Goal: Complete application form

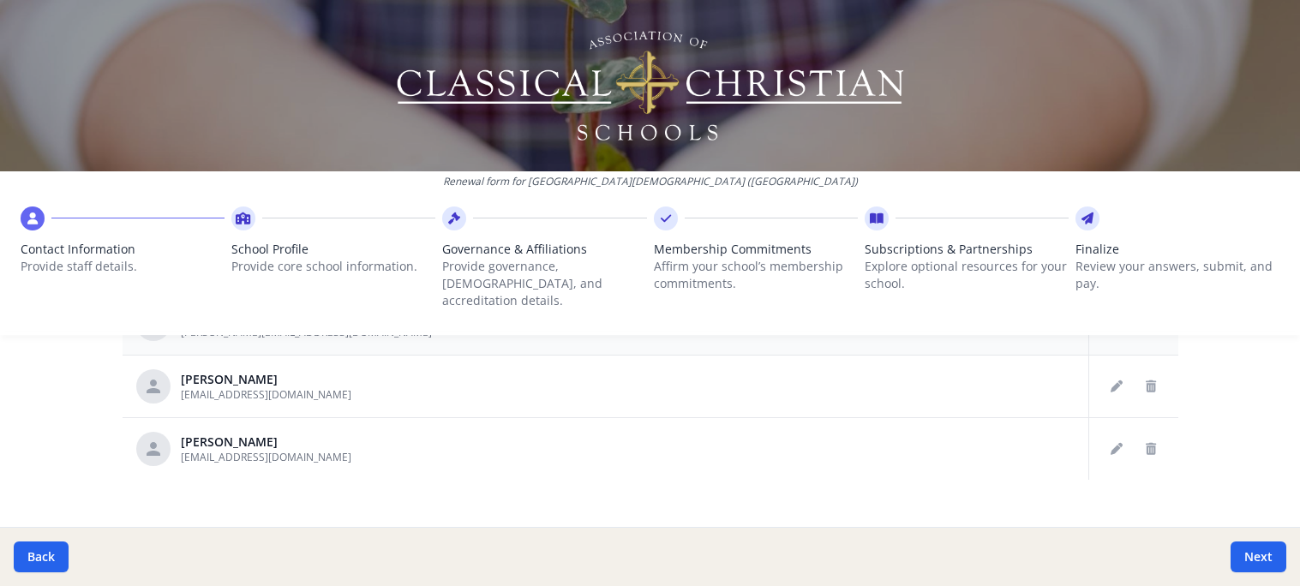
scroll to position [1087, 0]
click at [1249, 554] on button "Next" at bounding box center [1259, 557] width 56 height 31
type input "[PHONE_NUMBER]"
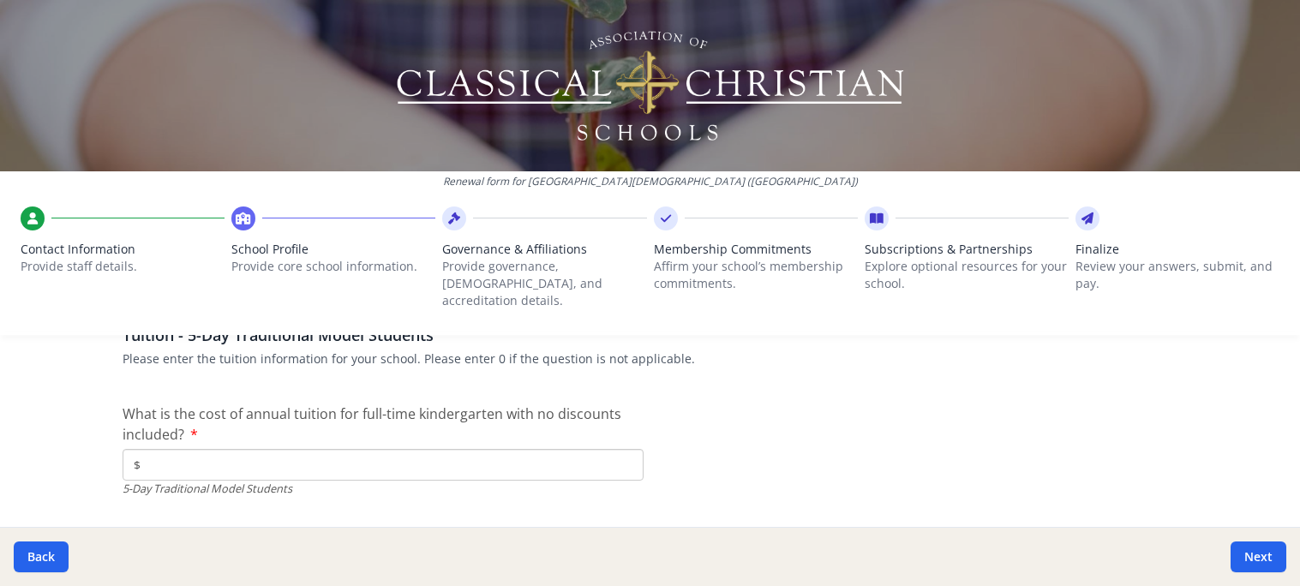
scroll to position [4467, 0]
click at [479, 445] on input "$" at bounding box center [383, 461] width 521 height 32
click at [281, 445] on input "$" at bounding box center [383, 461] width 521 height 32
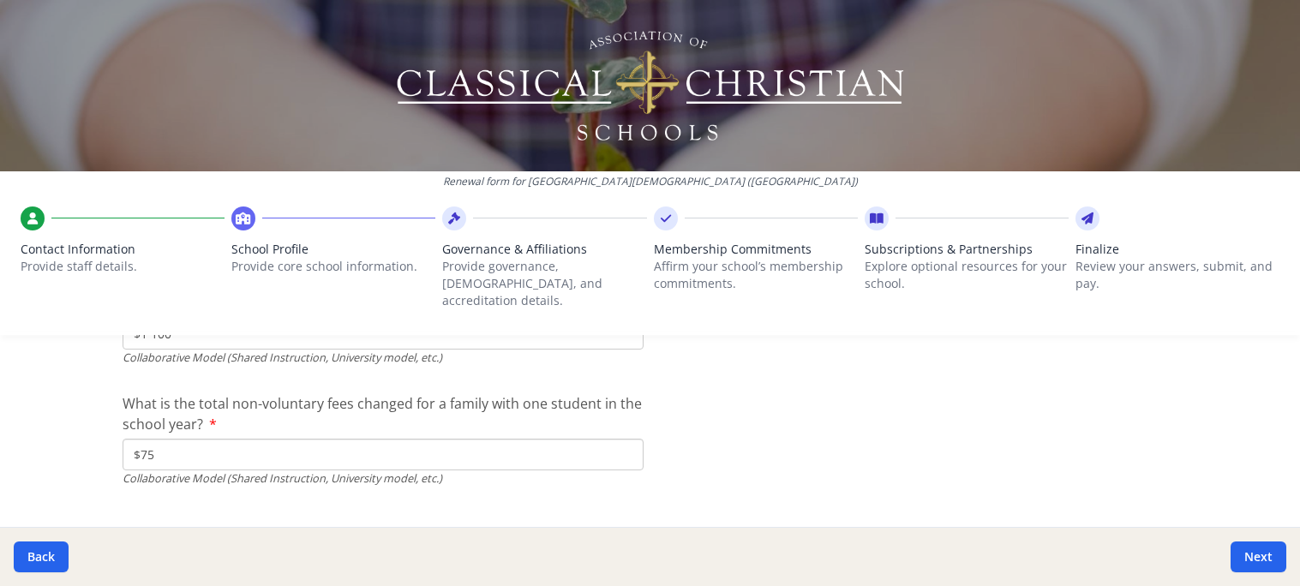
scroll to position [5807, 0]
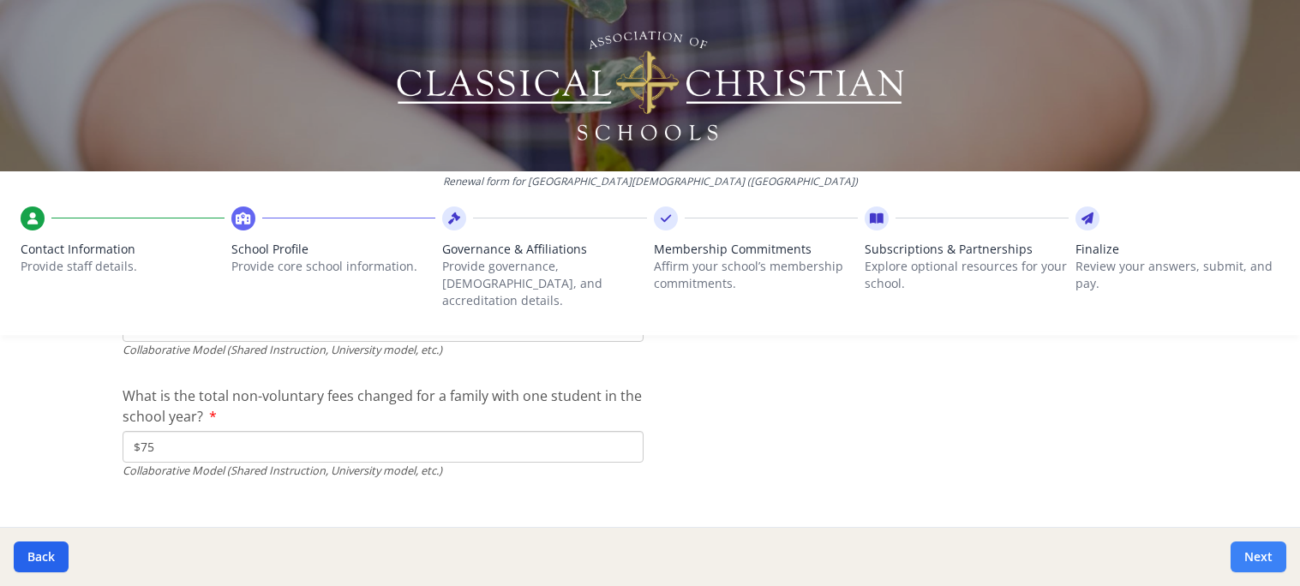
type input "$4 865"
click at [1257, 557] on button "Next" at bounding box center [1259, 557] width 56 height 31
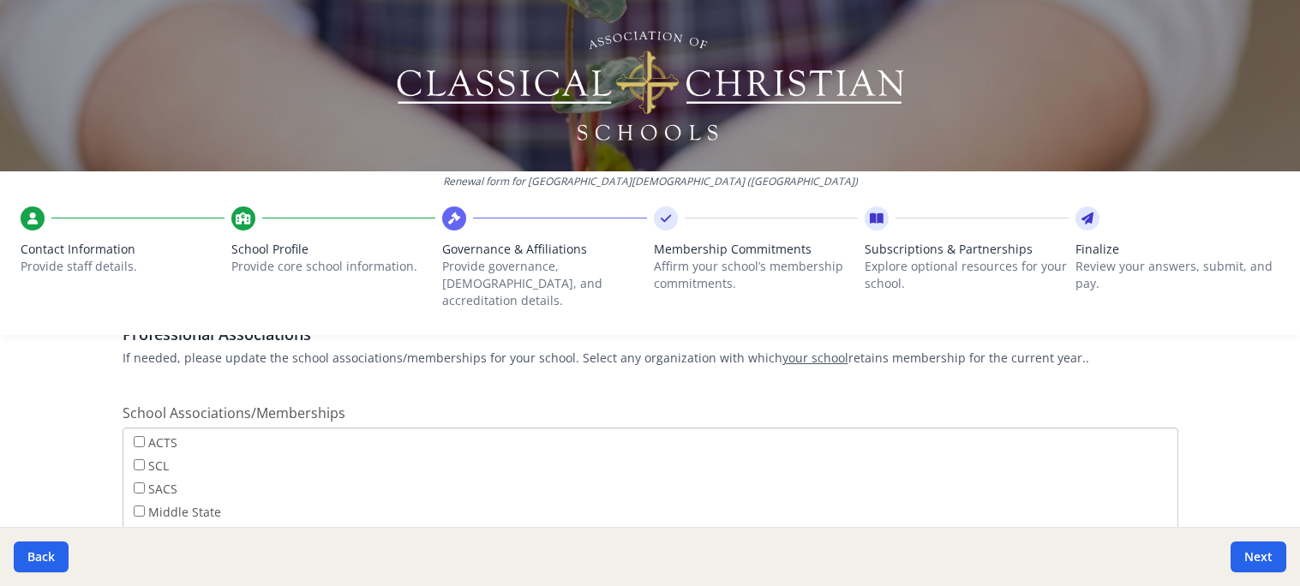
scroll to position [58, 0]
click at [140, 471] on input "SCL" at bounding box center [139, 476] width 11 height 11
checkbox input "true"
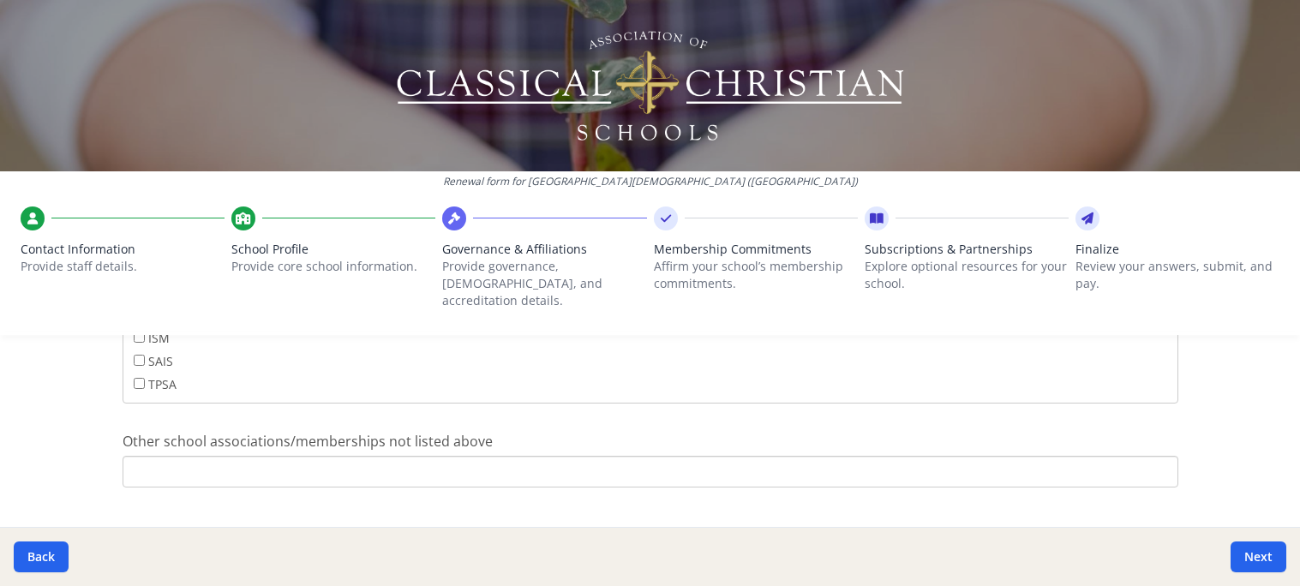
scroll to position [1212, 0]
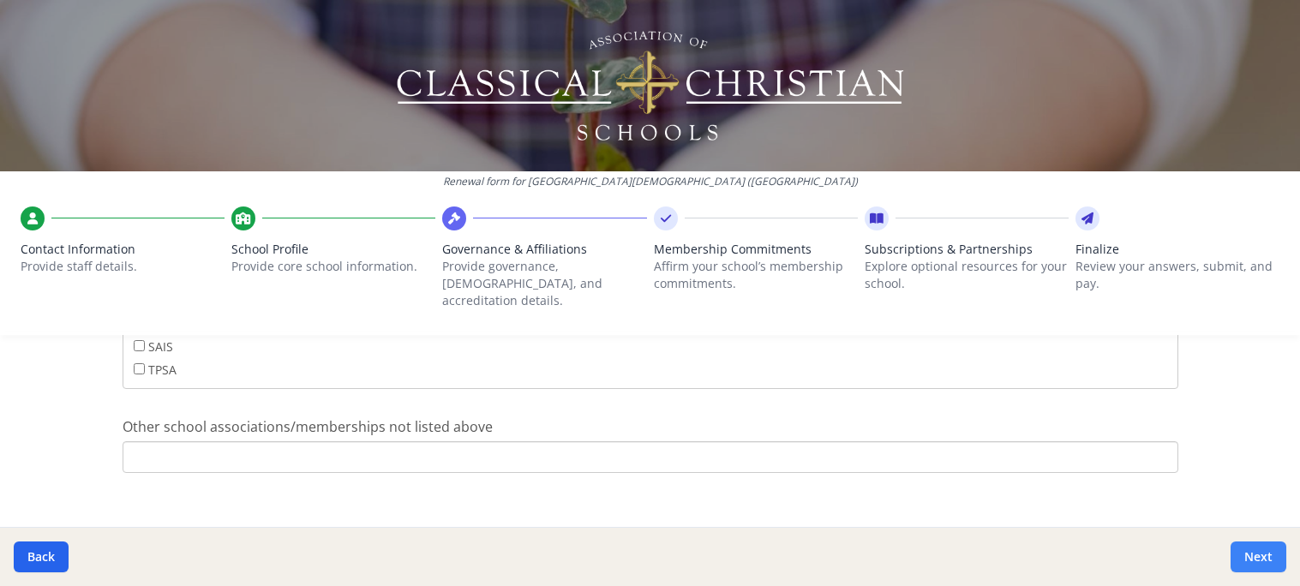
click at [1257, 554] on button "Next" at bounding box center [1259, 557] width 56 height 31
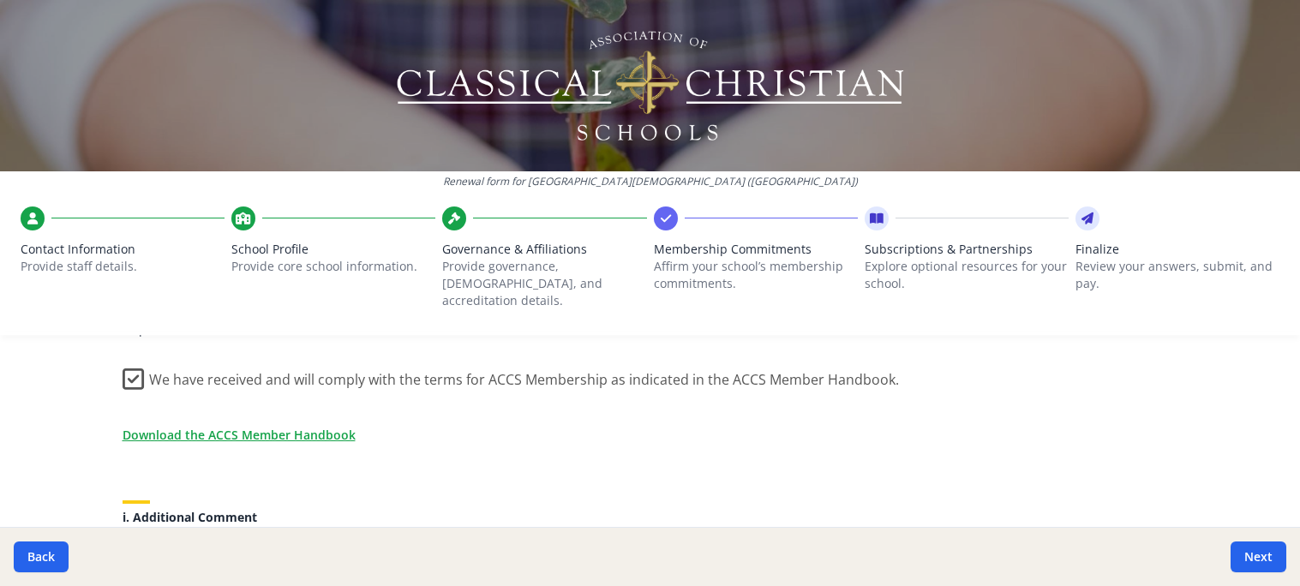
scroll to position [1511, 0]
click at [264, 425] on link "Download the ACCS Member Handbook" at bounding box center [242, 434] width 233 height 18
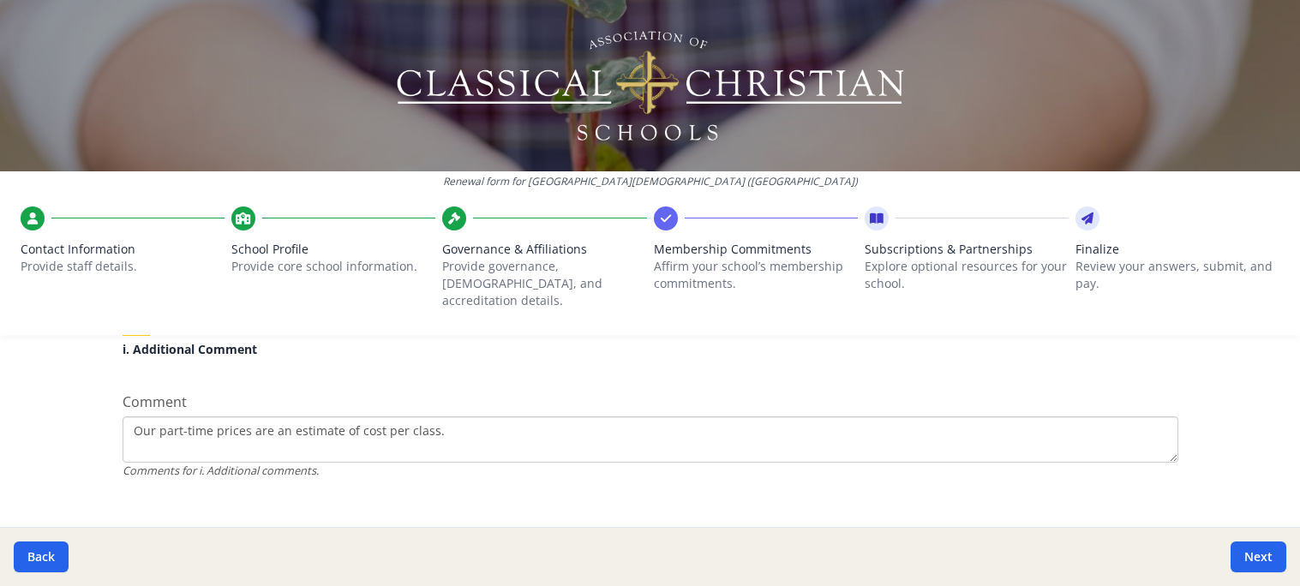
scroll to position [1680, 0]
click at [1260, 560] on button "Next" at bounding box center [1259, 557] width 56 height 31
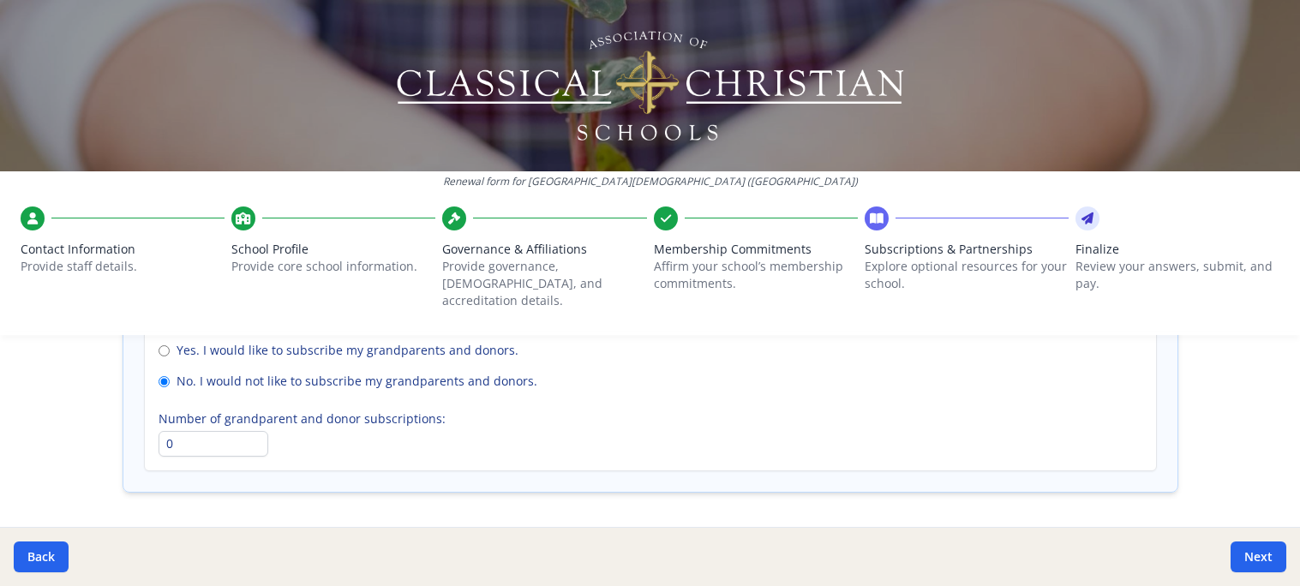
scroll to position [1373, 0]
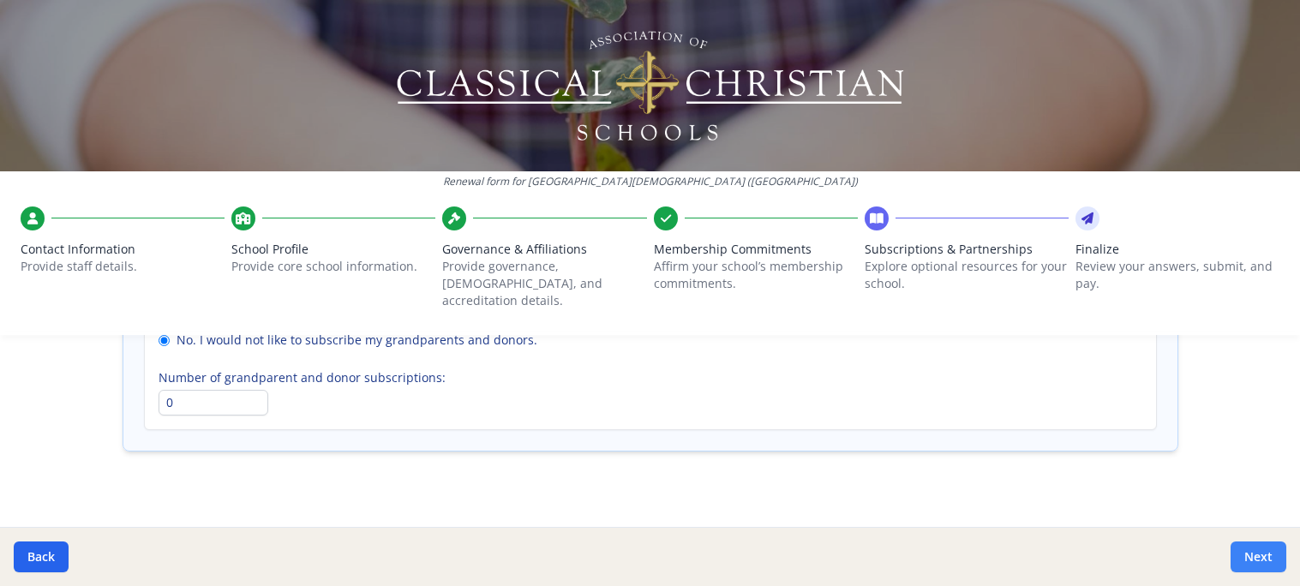
click at [1258, 562] on button "Next" at bounding box center [1259, 557] width 56 height 31
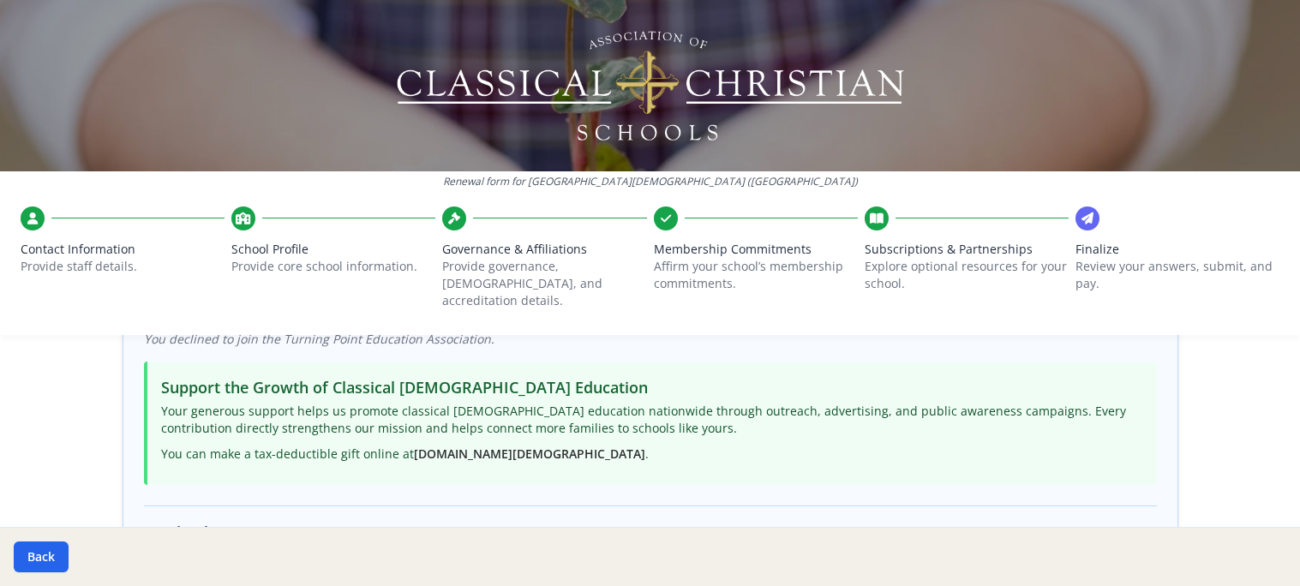
scroll to position [208, 0]
